Goal: Information Seeking & Learning: Learn about a topic

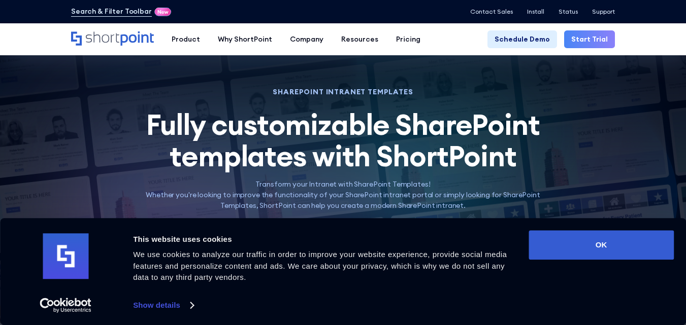
scroll to position [232, 0]
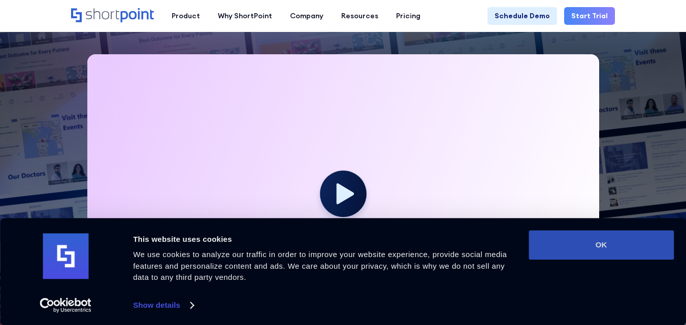
click at [567, 246] on button "OK" at bounding box center [601, 245] width 145 height 29
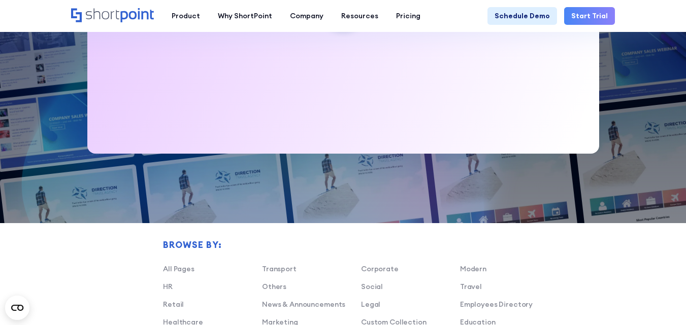
scroll to position [420, 0]
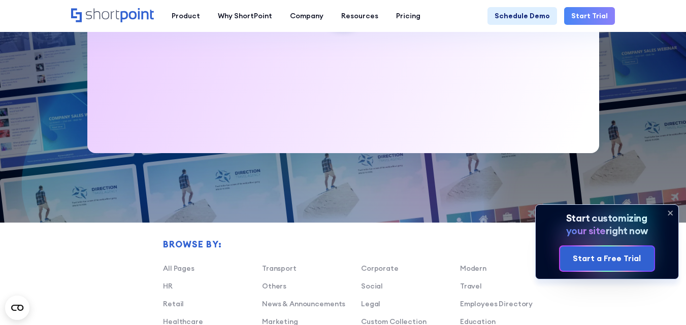
click at [658, 224] on icon at bounding box center [607, 242] width 143 height 75
click at [668, 214] on icon at bounding box center [670, 213] width 16 height 16
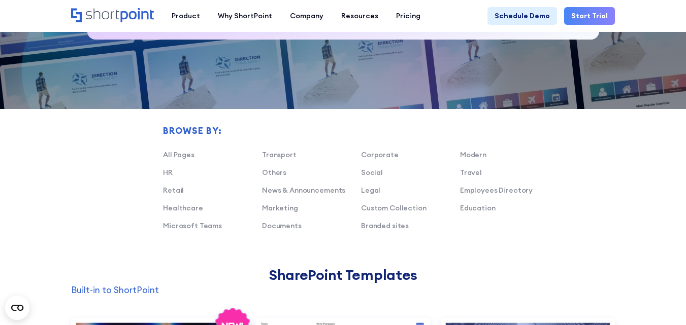
scroll to position [535, 0]
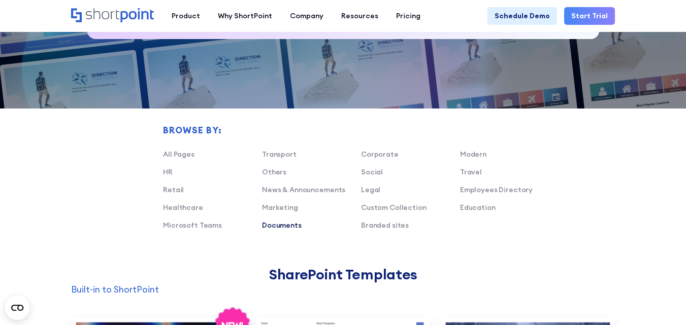
click at [290, 225] on link "Documents" at bounding box center [282, 225] width 40 height 9
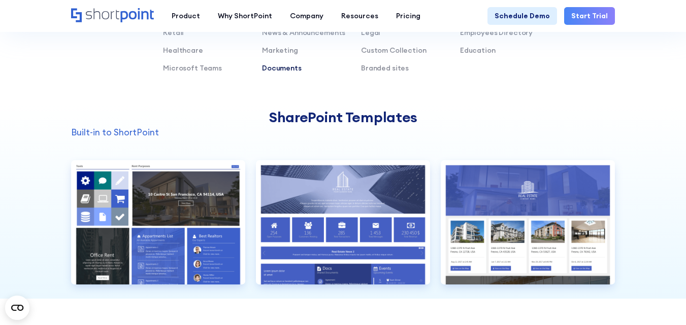
scroll to position [692, 0]
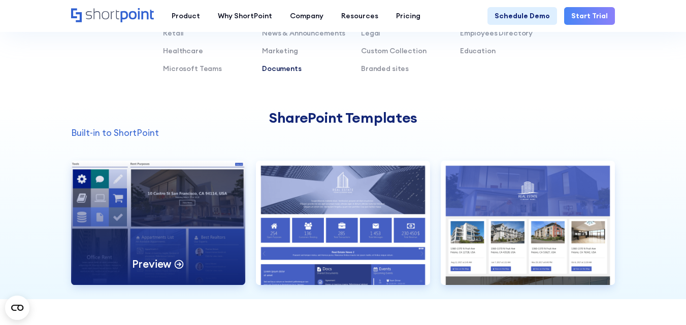
click at [187, 209] on div "Preview" at bounding box center [158, 223] width 174 height 124
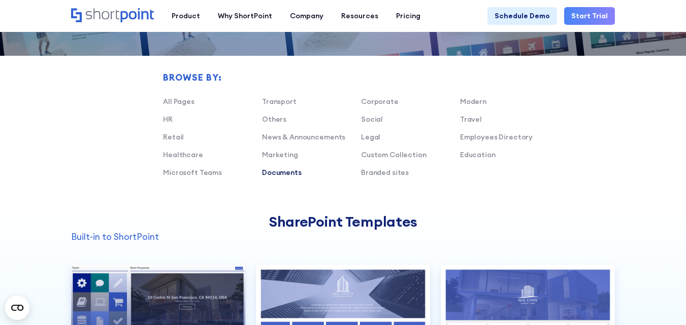
scroll to position [580, 0]
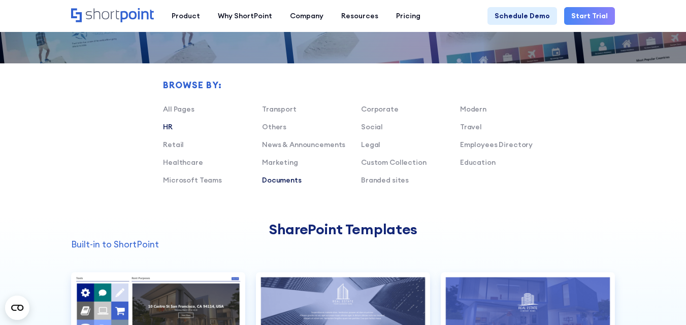
click at [171, 129] on link "HR" at bounding box center [168, 126] width 10 height 9
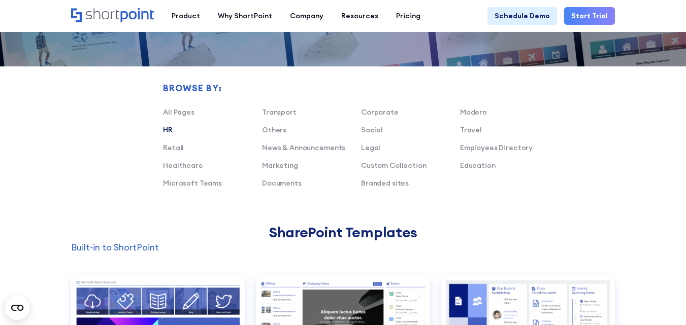
scroll to position [576, 0]
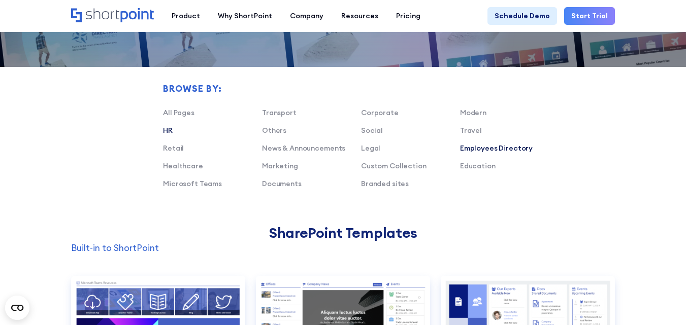
click at [489, 147] on link "Employees Directory" at bounding box center [496, 148] width 73 height 9
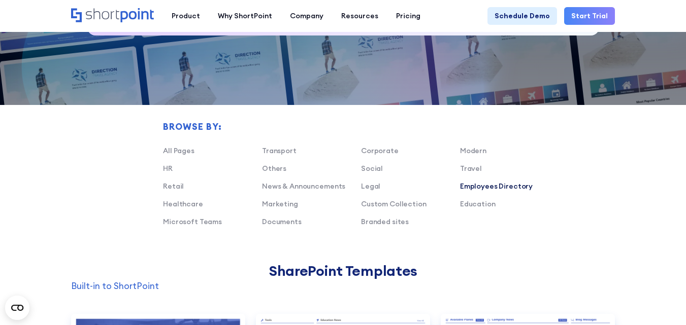
scroll to position [539, 0]
click at [289, 222] on link "Documents" at bounding box center [282, 221] width 40 height 9
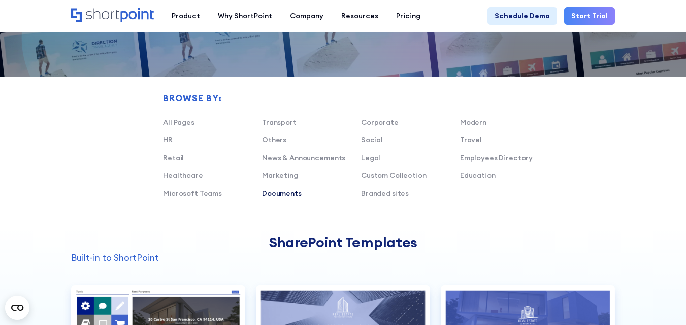
scroll to position [570, 0]
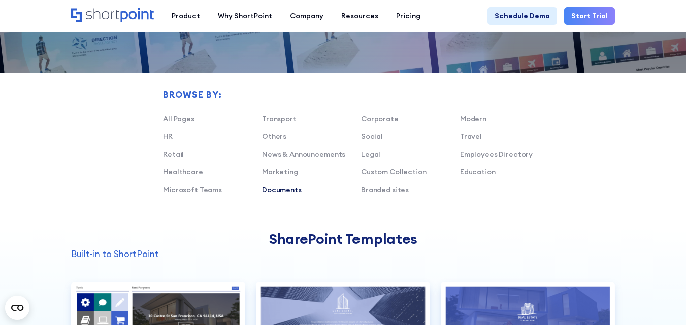
click at [281, 130] on div "Transport Corporate Modern HR Others Social Travel Retail News & Announcements …" at bounding box center [361, 158] width 396 height 89
click at [278, 135] on link "Others" at bounding box center [274, 136] width 24 height 9
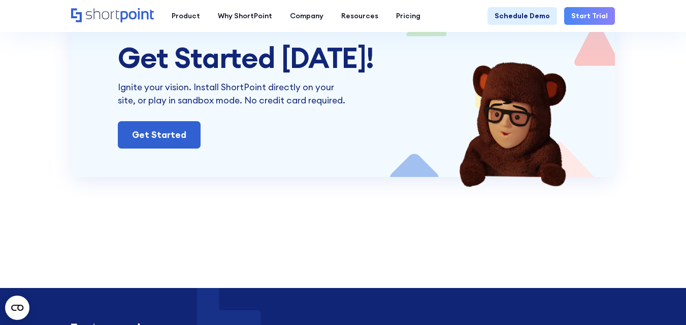
scroll to position [2419, 0]
